Goal: Navigation & Orientation: Find specific page/section

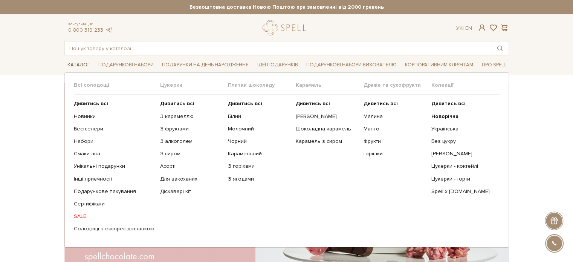
click at [80, 63] on link "Каталог" at bounding box center [78, 65] width 29 height 12
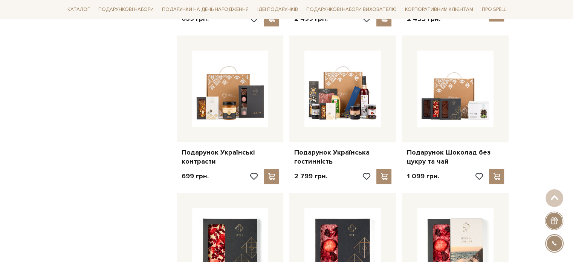
scroll to position [603, 0]
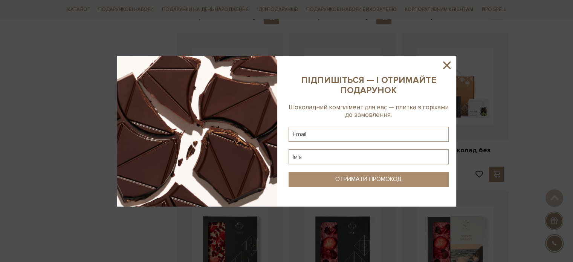
click at [450, 66] on icon at bounding box center [446, 65] width 13 height 13
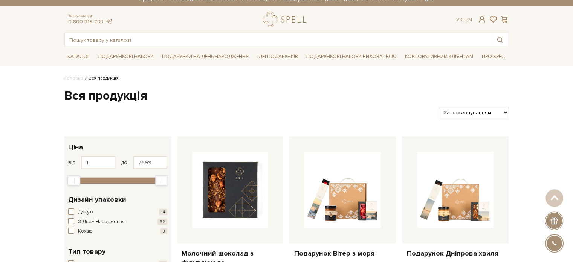
scroll to position [0, 0]
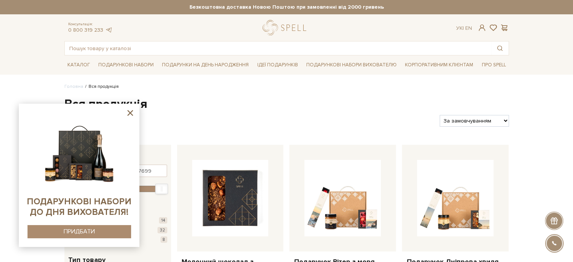
click at [131, 113] on icon at bounding box center [130, 113] width 6 height 6
